Goal: Task Accomplishment & Management: Manage account settings

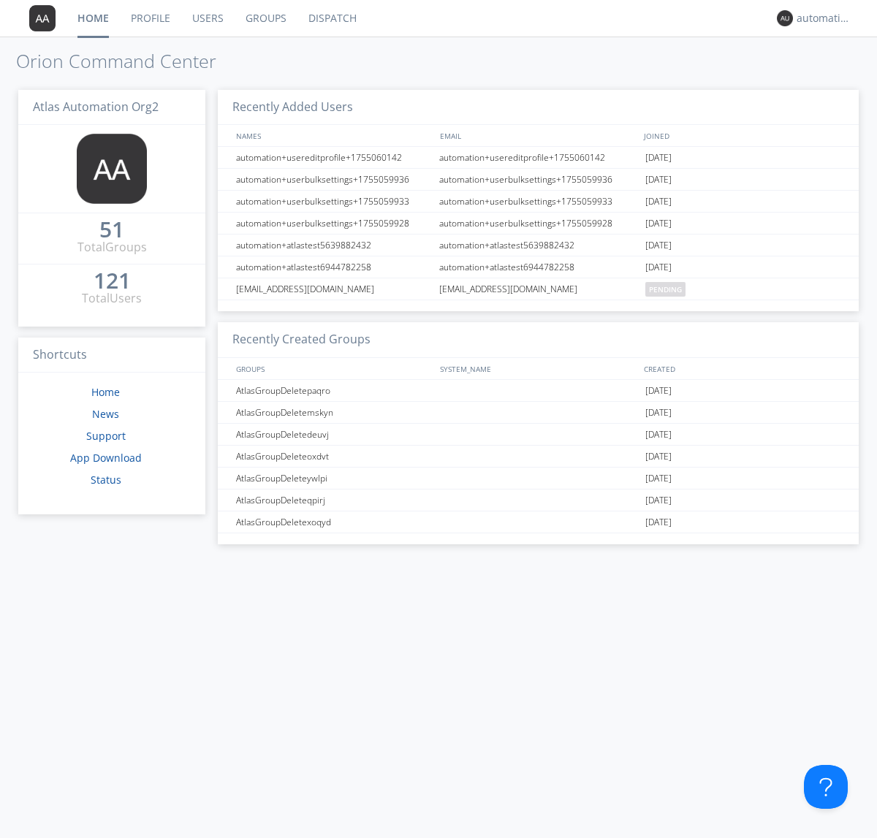
click at [265, 18] on link "Groups" at bounding box center [266, 18] width 63 height 37
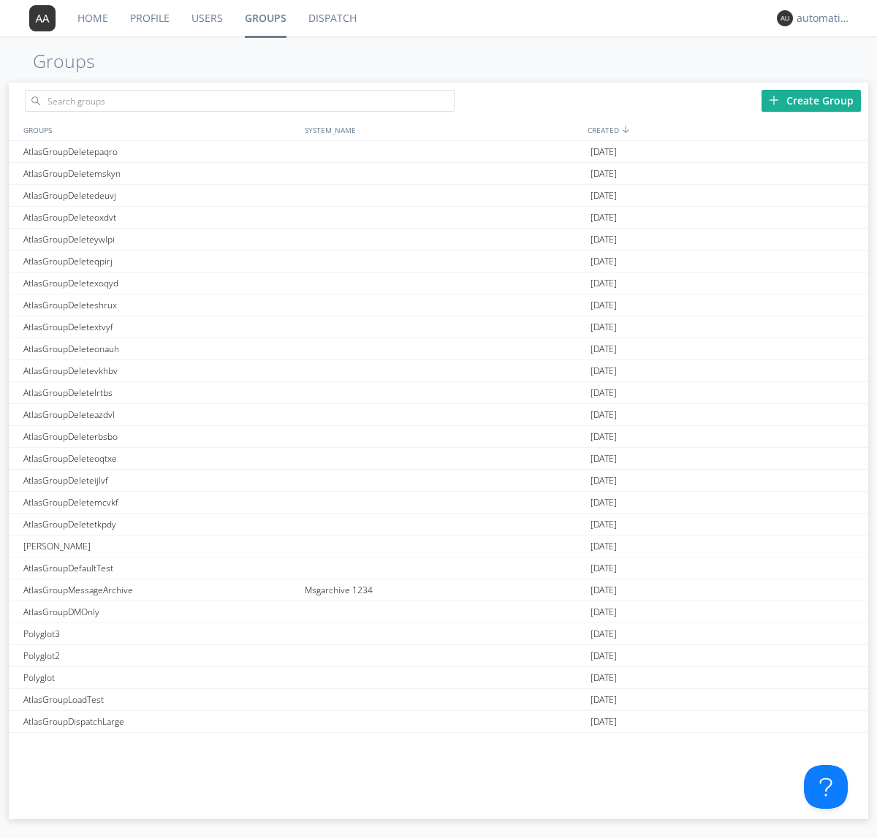
click at [811, 100] on div "Create Group" at bounding box center [811, 101] width 99 height 22
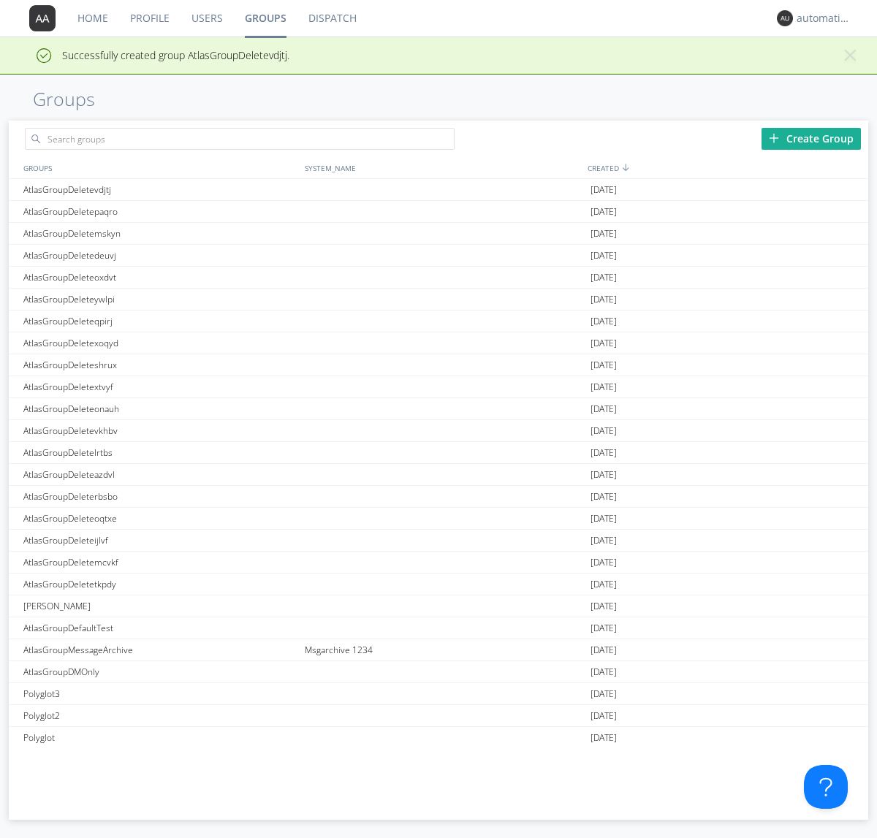
click at [265, 18] on link "Groups" at bounding box center [266, 18] width 64 height 37
type input "AtlasGroupDeletevdjtj"
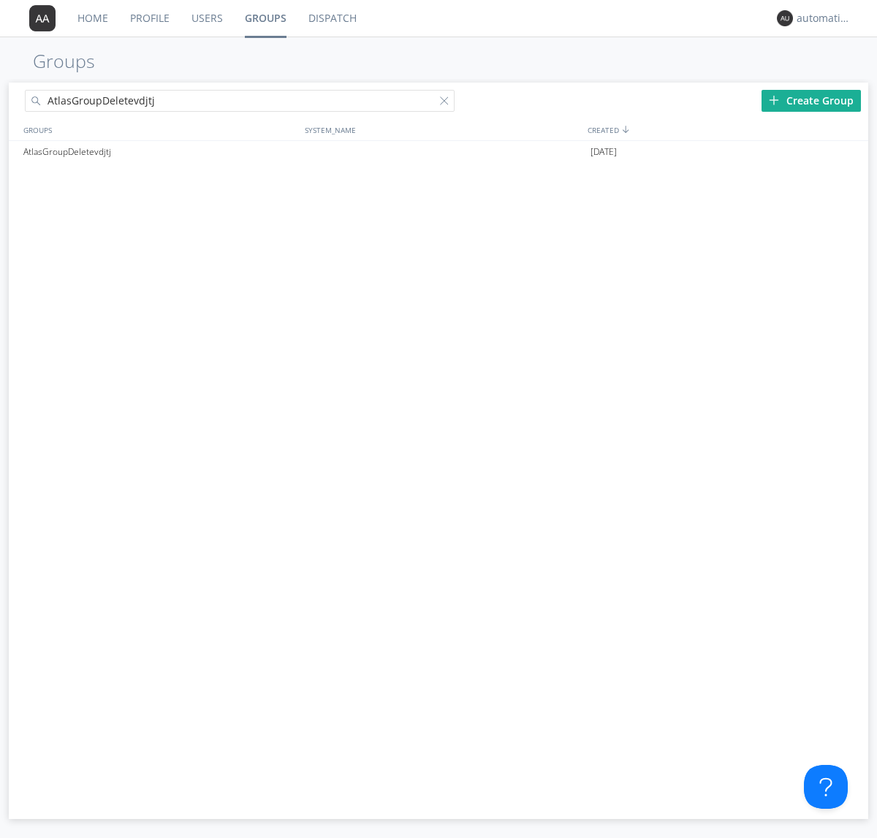
click at [206, 18] on link "Users" at bounding box center [207, 18] width 53 height 37
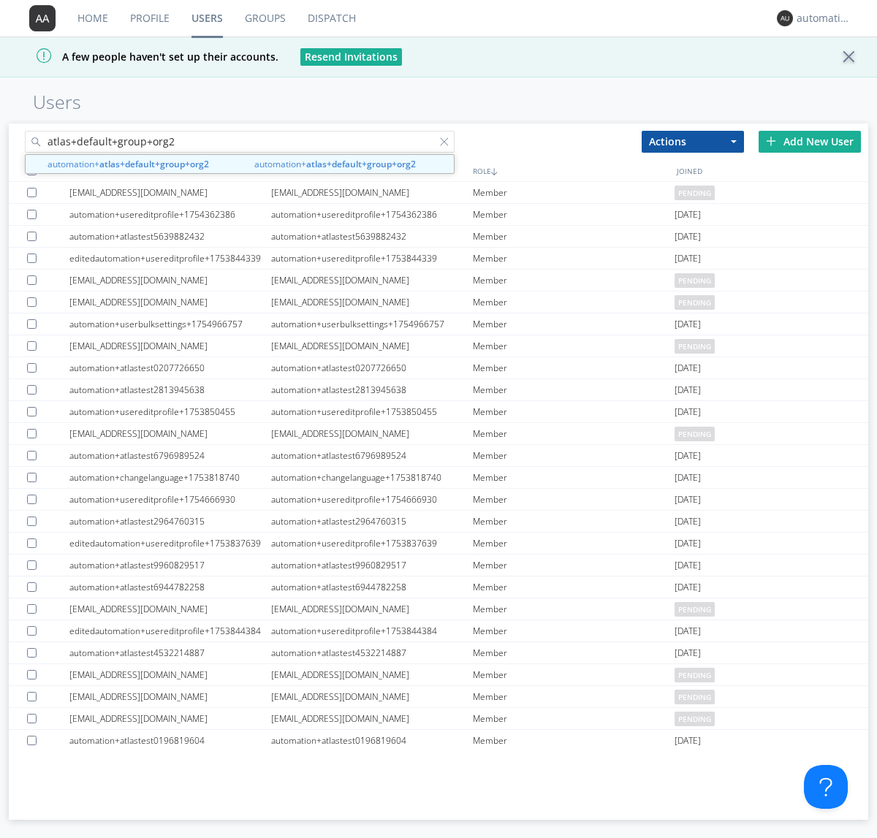
type input "atlas+default+group+org2"
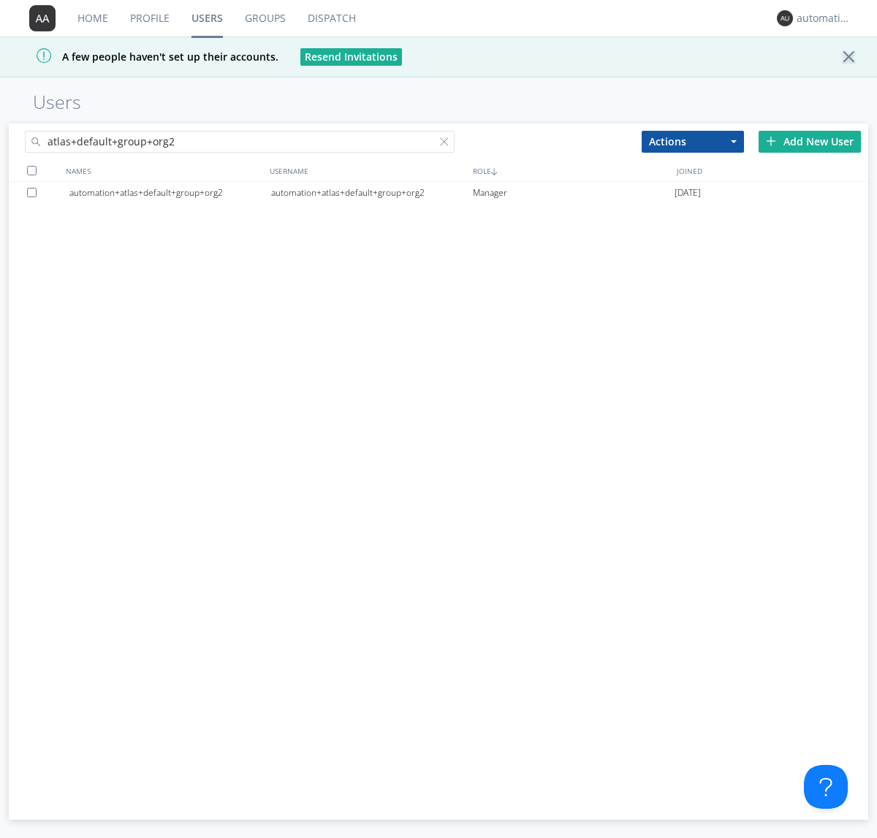
click at [371, 192] on div "automation+atlas+default+group+org2" at bounding box center [372, 193] width 202 height 22
click at [330, 18] on link "Dispatch" at bounding box center [332, 18] width 70 height 37
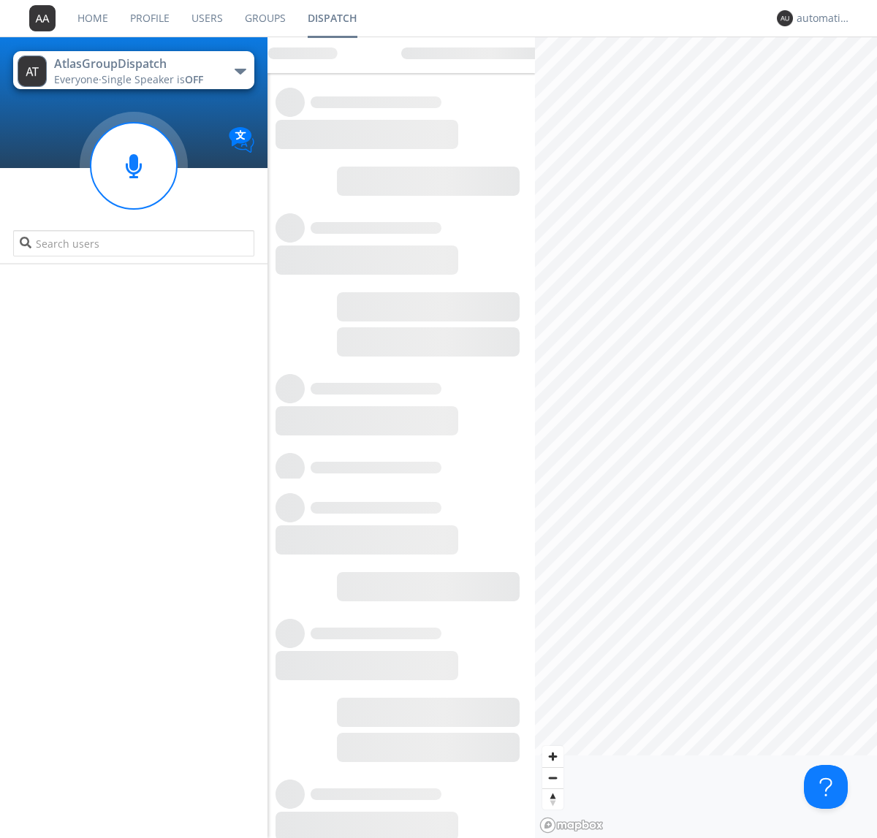
click at [206, 18] on link "Users" at bounding box center [207, 18] width 53 height 37
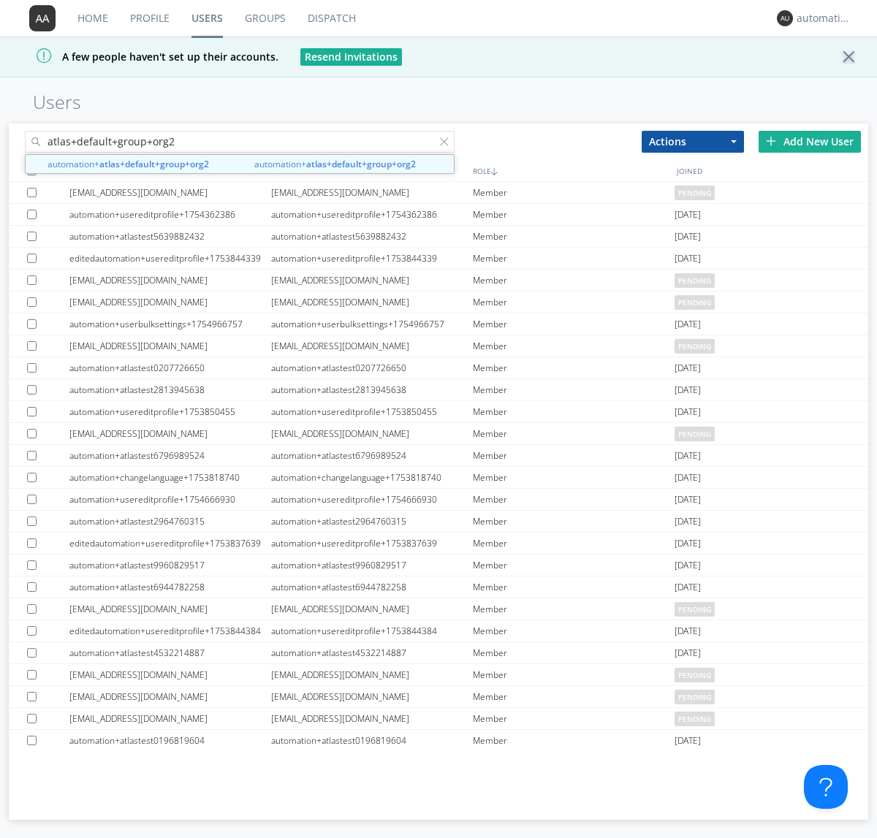
type input "atlas+default+group+org2"
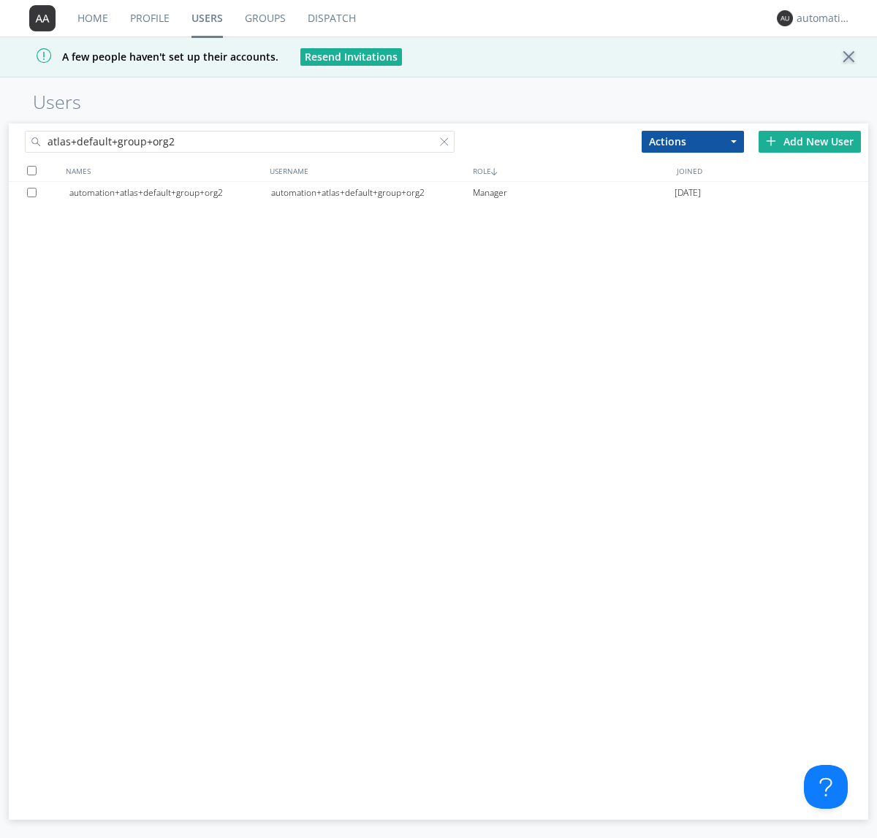
click at [371, 192] on div "automation+atlas+default+group+org2" at bounding box center [372, 193] width 202 height 22
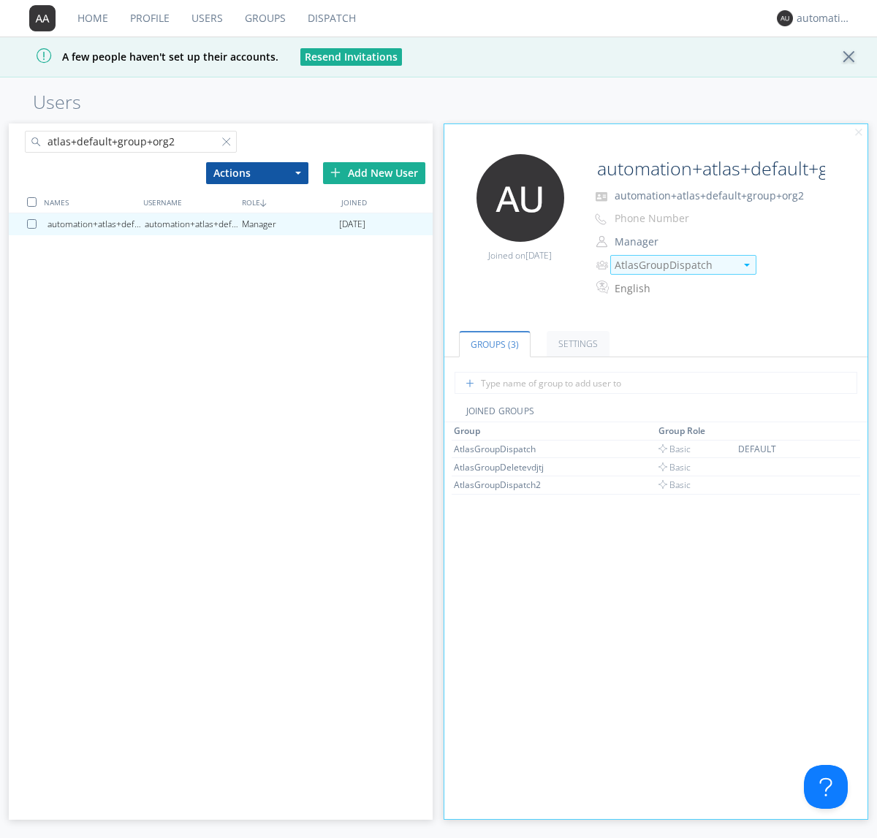
click at [746, 265] on img at bounding box center [747, 265] width 6 height 3
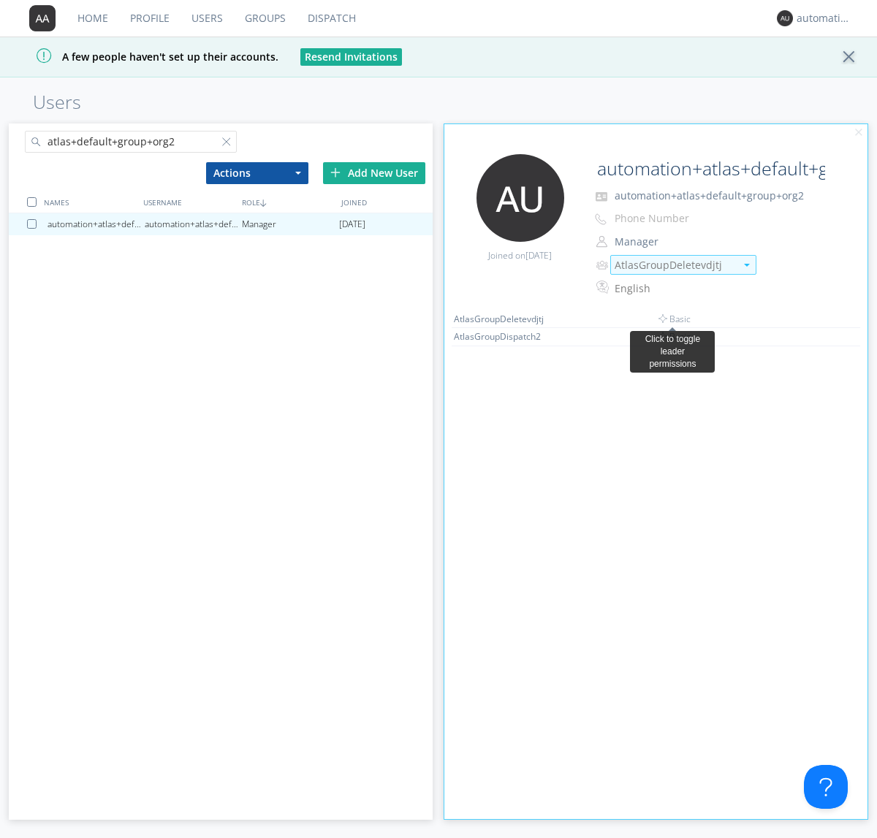
click at [330, 18] on link "Dispatch" at bounding box center [332, 18] width 70 height 37
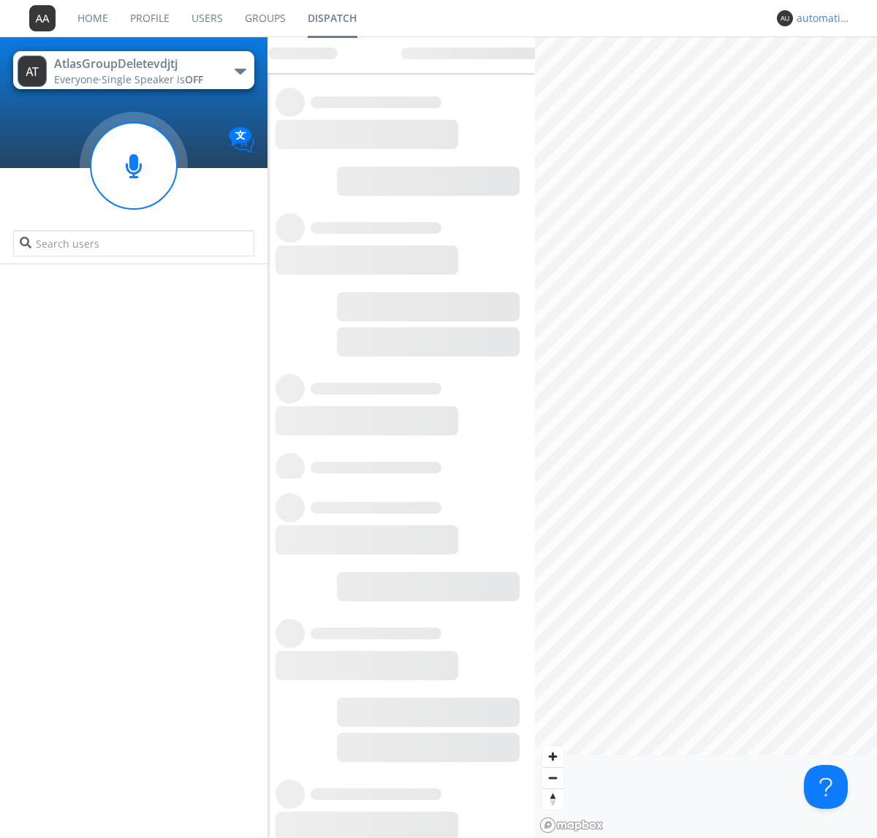
click at [820, 18] on div "automation+atlas+default+group+org2" at bounding box center [824, 18] width 55 height 15
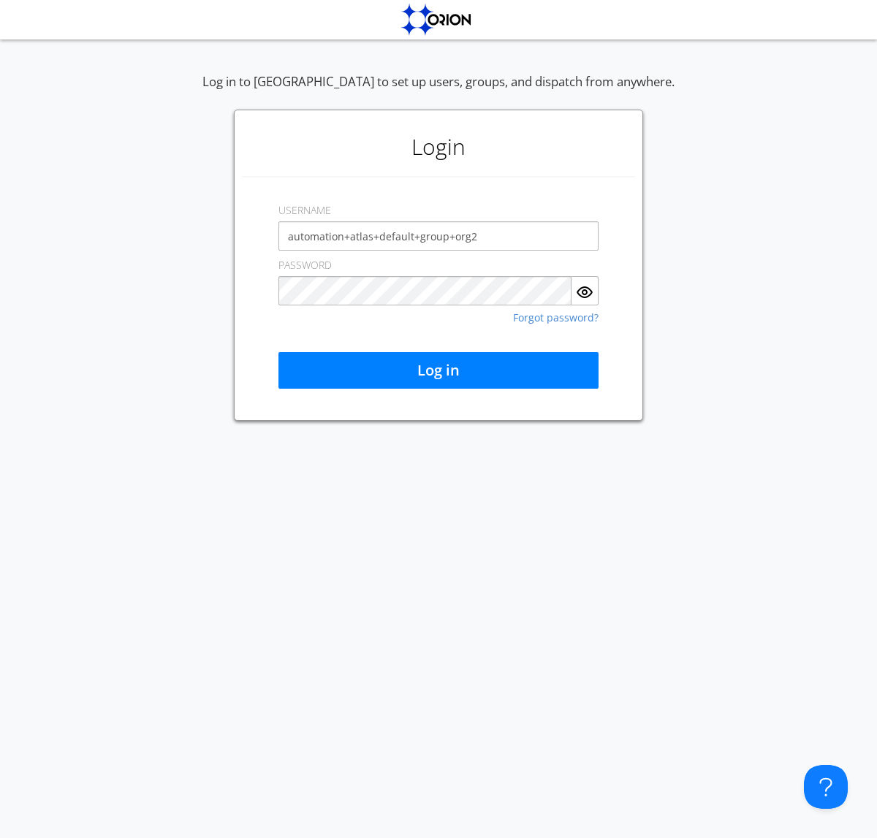
type input "automation+atlas+default+group+org2"
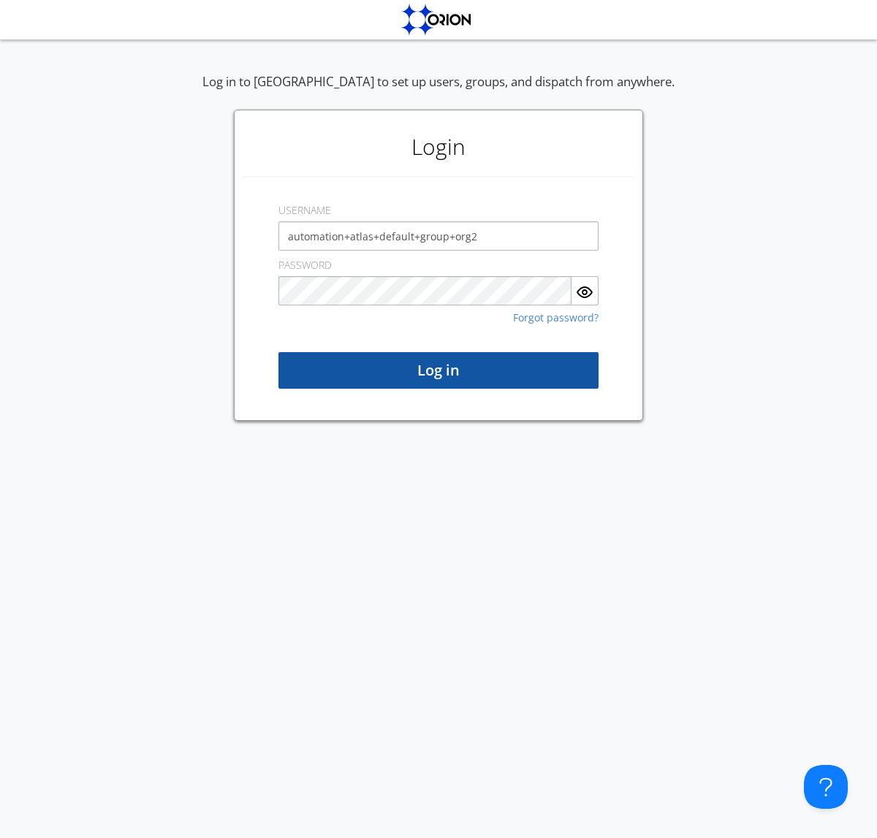
click at [439, 371] on button "Log in" at bounding box center [438, 370] width 320 height 37
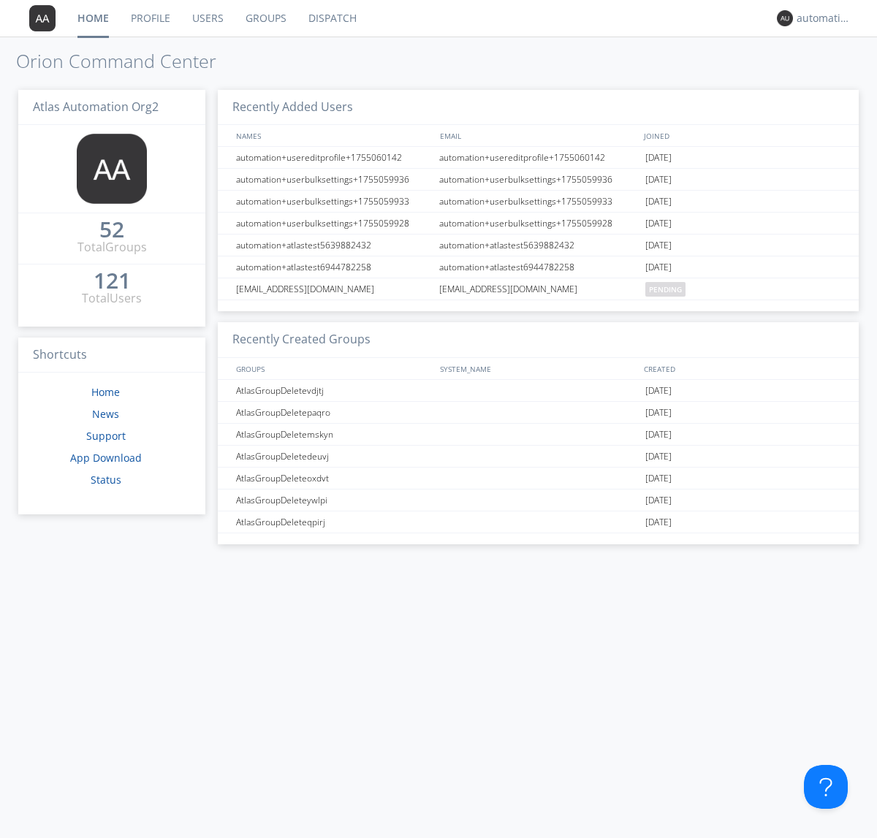
click at [331, 18] on link "Dispatch" at bounding box center [332, 18] width 70 height 37
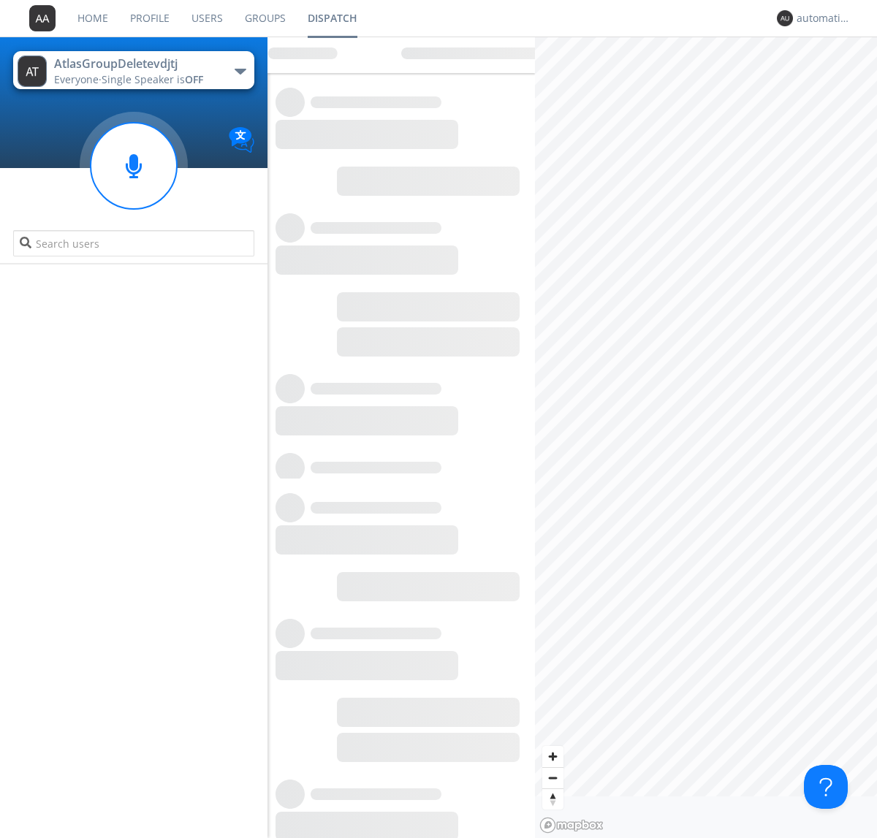
click at [206, 18] on link "Users" at bounding box center [207, 18] width 53 height 37
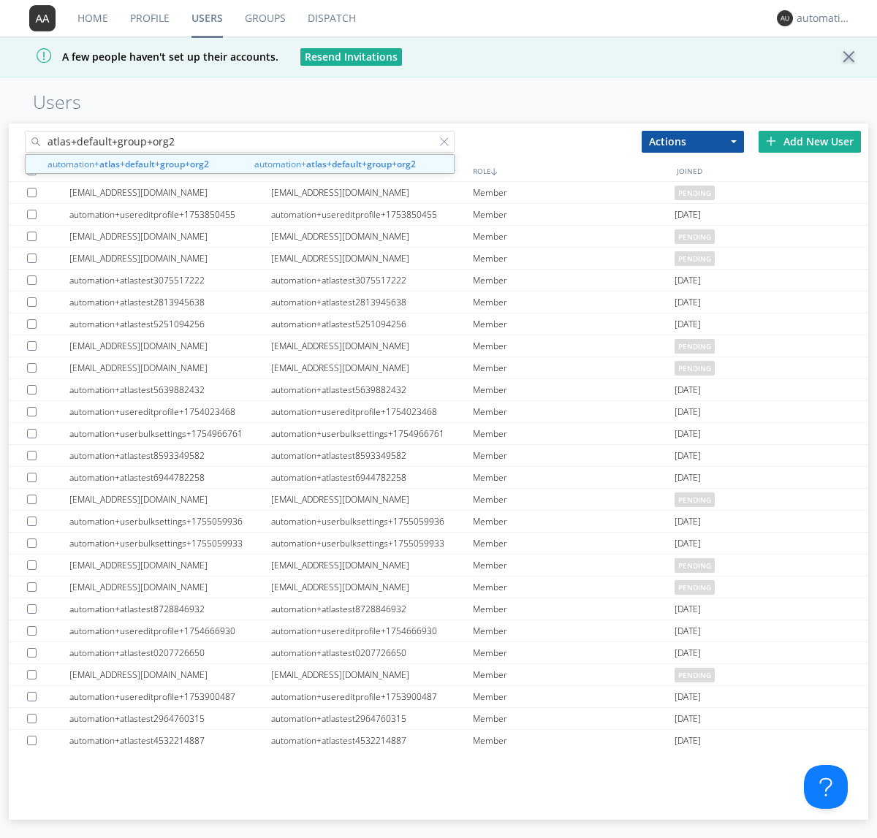
type input "atlas+default+group+org2"
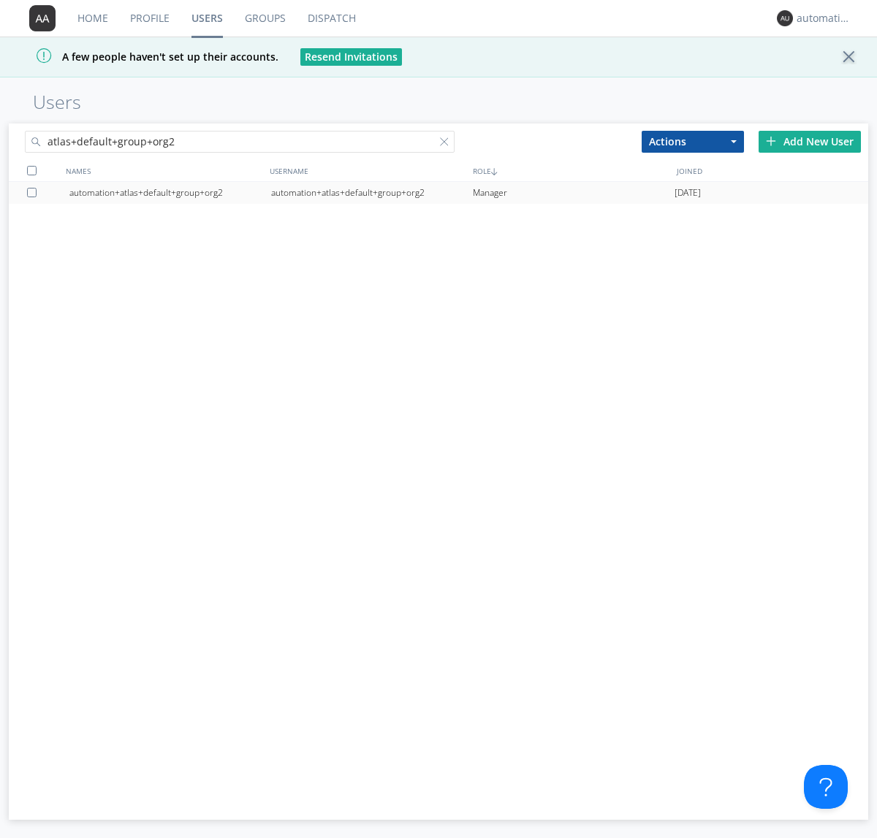
click at [371, 192] on div "automation+atlas+default+group+org2" at bounding box center [372, 193] width 202 height 22
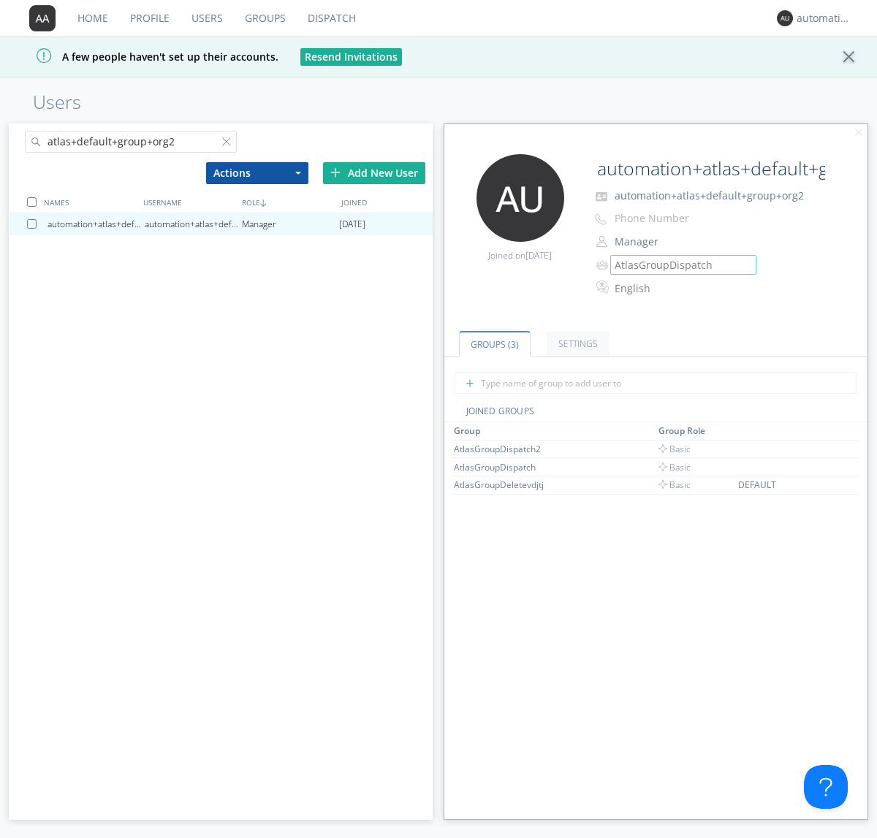
click at [264, 18] on link "Groups" at bounding box center [265, 18] width 63 height 37
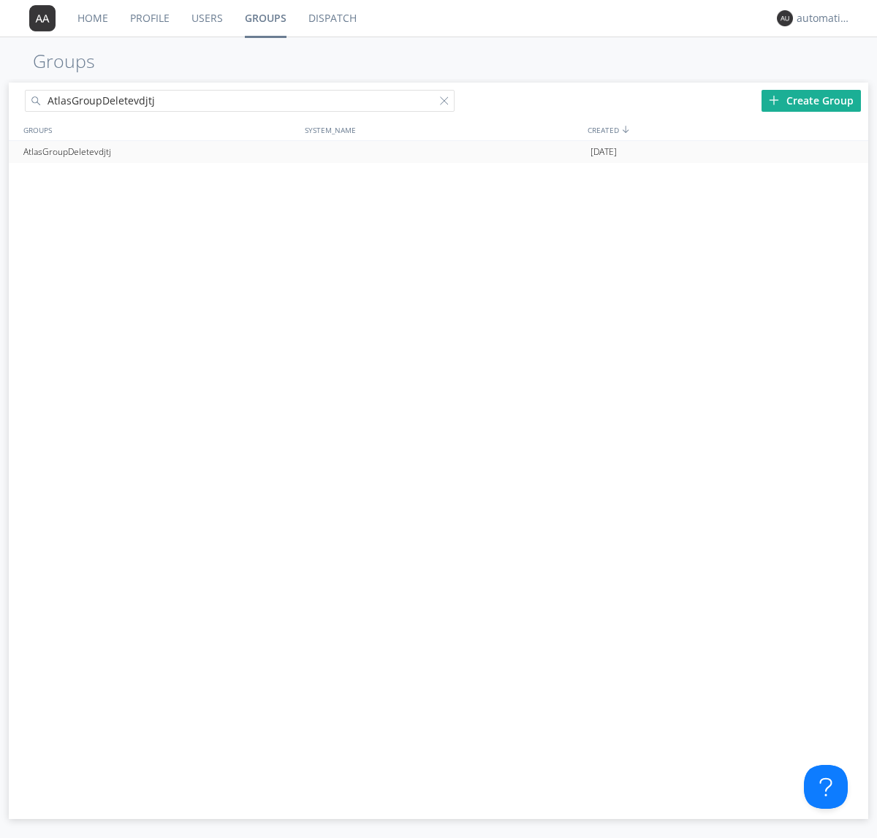
type input "AtlasGroupDeletevdjtj"
click at [849, 152] on div at bounding box center [850, 152] width 15 height 12
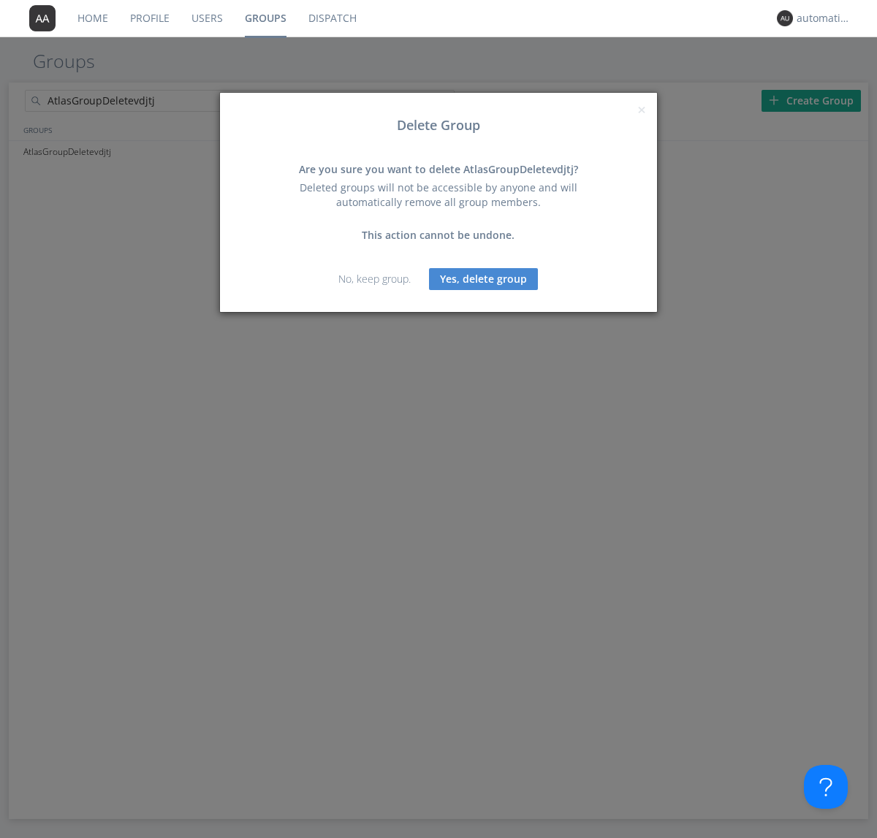
click at [484, 278] on button "Yes, delete group" at bounding box center [483, 279] width 109 height 22
